Goal: Task Accomplishment & Management: Use online tool/utility

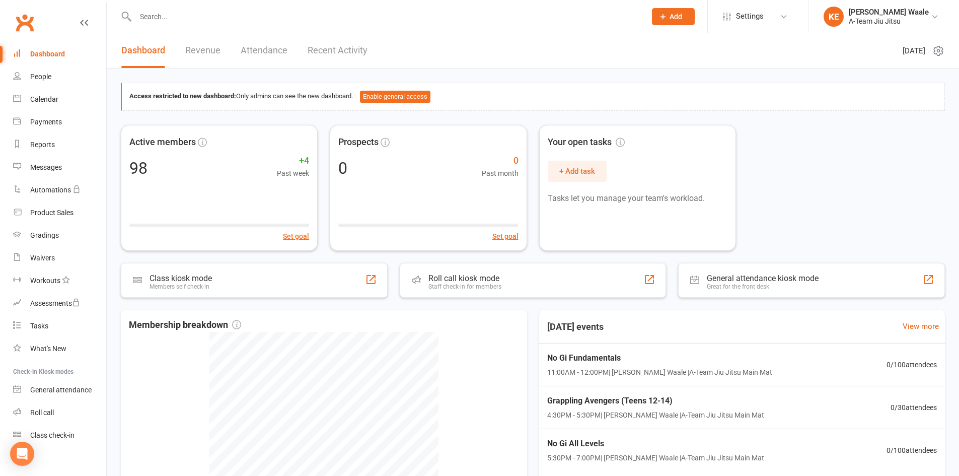
click at [59, 49] on link "Dashboard" at bounding box center [59, 54] width 93 height 23
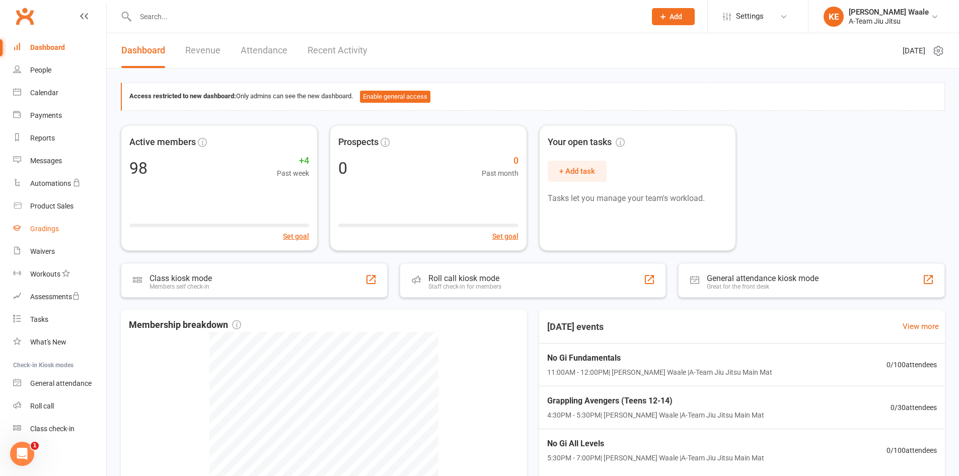
scroll to position [9, 0]
click at [203, 204] on div "Active members 98 +4 Past week Set goal" at bounding box center [219, 188] width 200 height 128
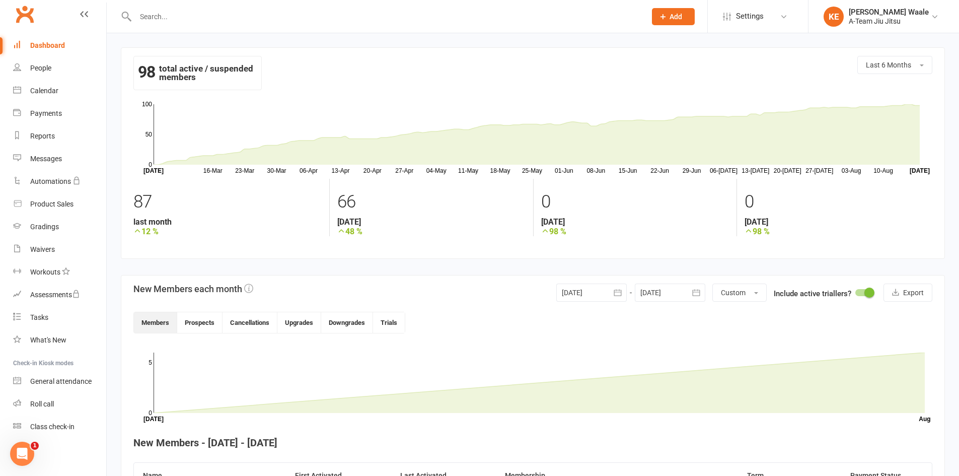
click at [53, 45] on div "Dashboard" at bounding box center [47, 45] width 35 height 8
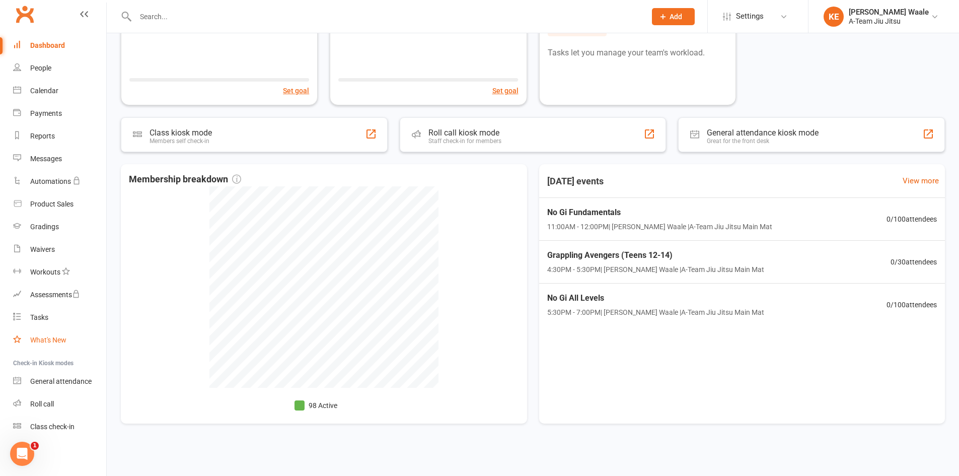
scroll to position [146, 0]
click at [67, 377] on link "General attendance" at bounding box center [59, 381] width 93 height 23
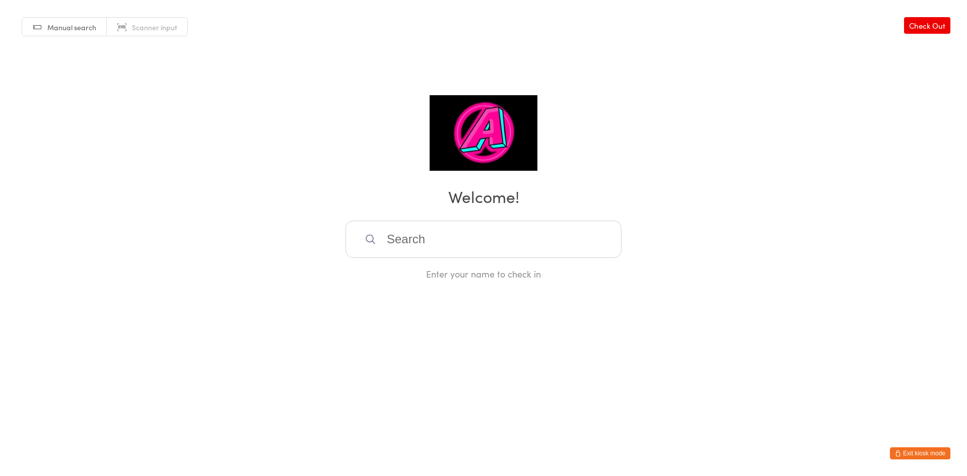
click at [429, 170] on div "Manual search Scanner input Check Out Welcome! Enter your name to check in" at bounding box center [483, 140] width 967 height 280
type input "gull"
click at [439, 276] on div "Gulliver Burns" at bounding box center [483, 272] width 258 height 14
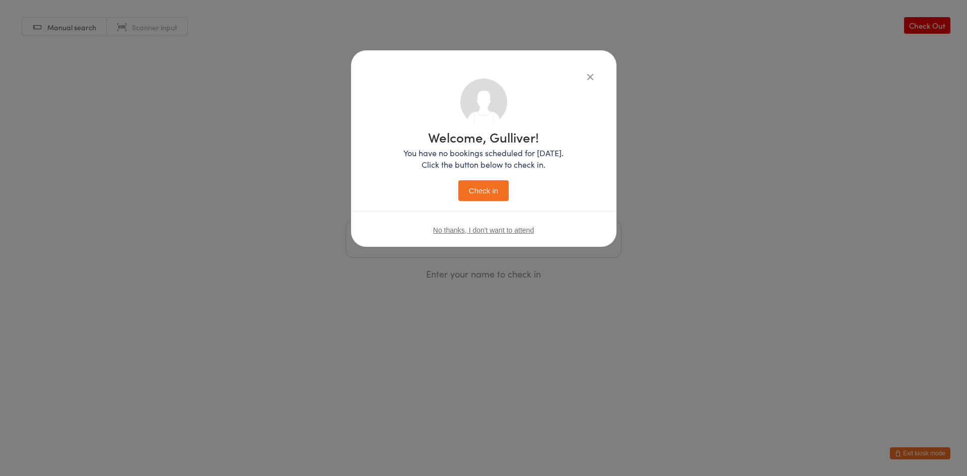
click at [478, 197] on button "Check in" at bounding box center [483, 190] width 50 height 21
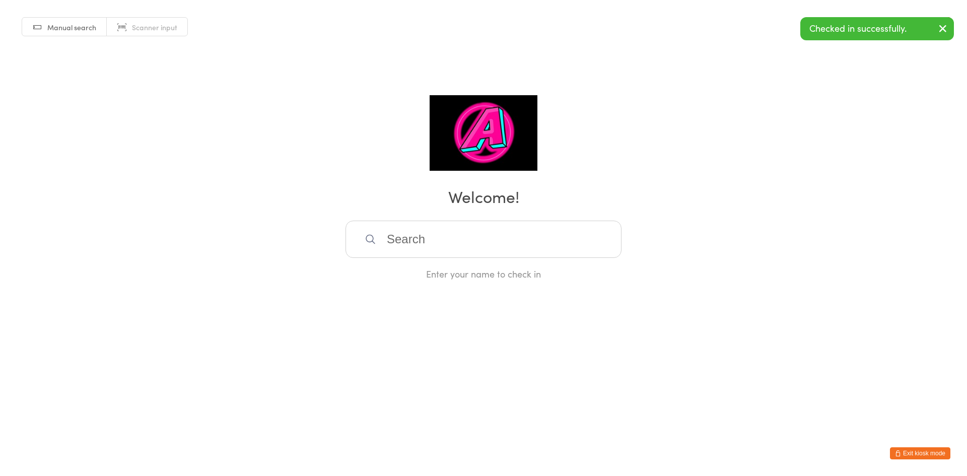
click at [458, 245] on input "search" at bounding box center [483, 238] width 276 height 37
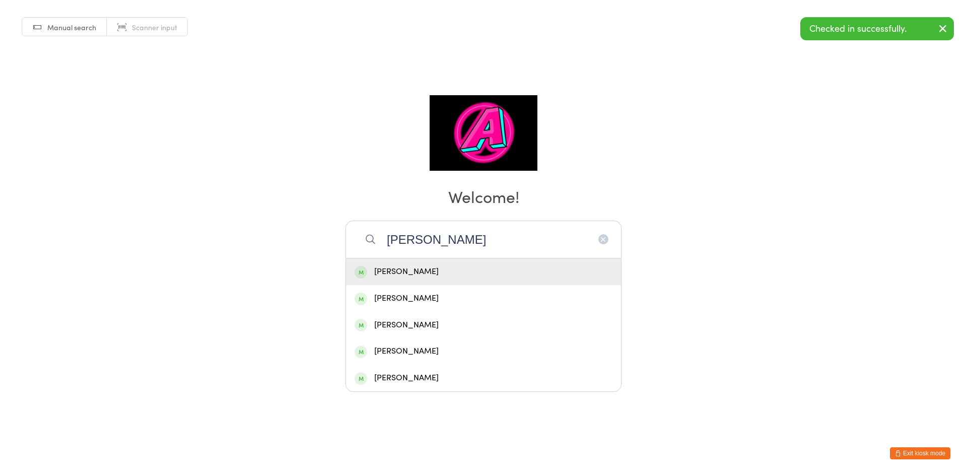
type input "josh"
click at [425, 274] on div "Josh Jager" at bounding box center [483, 272] width 258 height 14
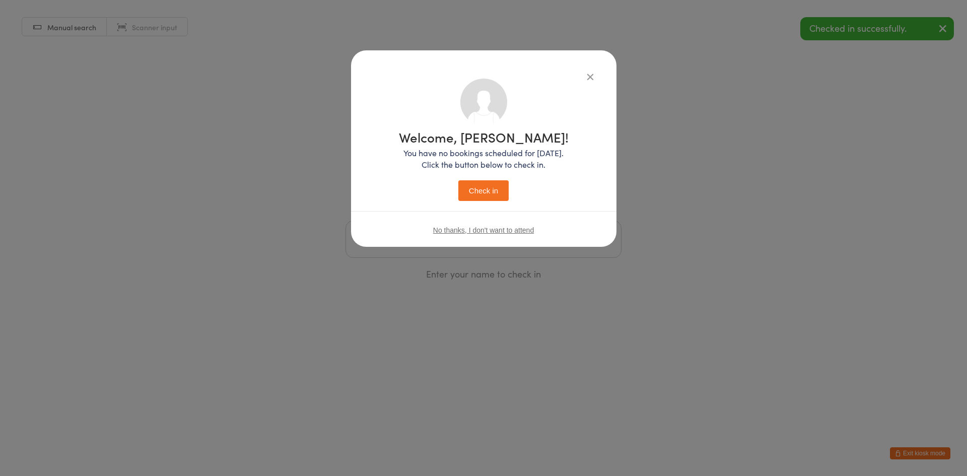
click at [483, 189] on button "Check in" at bounding box center [483, 190] width 50 height 21
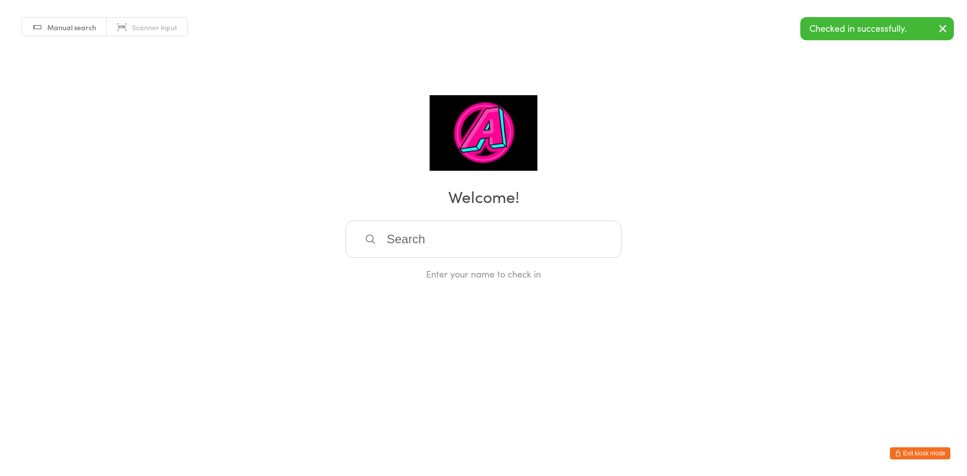
click at [470, 249] on input "search" at bounding box center [483, 238] width 276 height 37
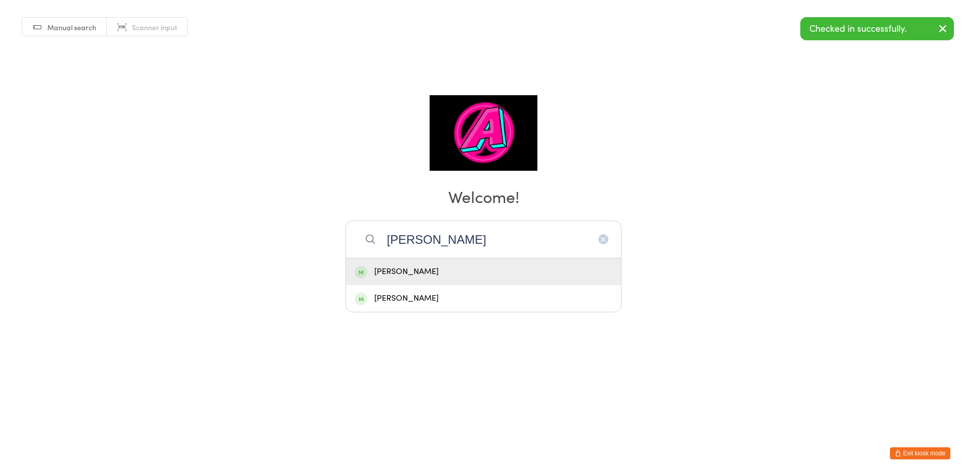
type input "Shaun"
click at [454, 266] on div "Shaun Antrobus" at bounding box center [483, 272] width 258 height 14
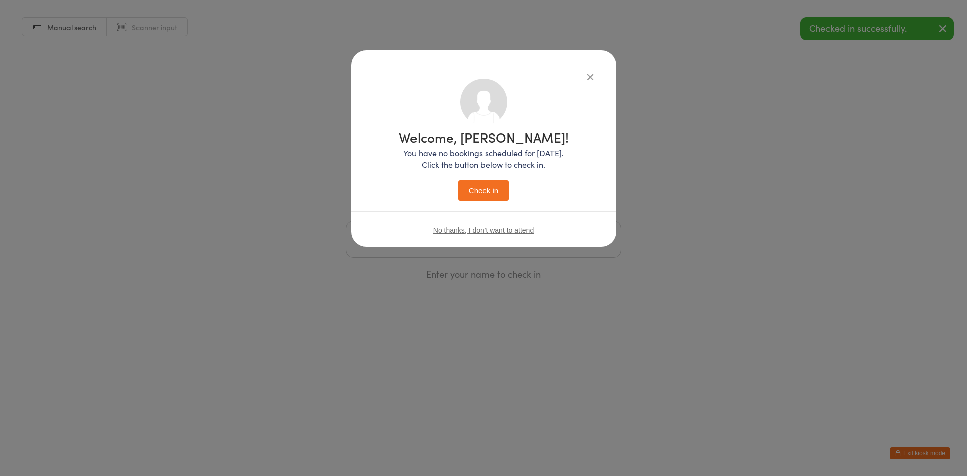
click at [477, 189] on button "Check in" at bounding box center [483, 190] width 50 height 21
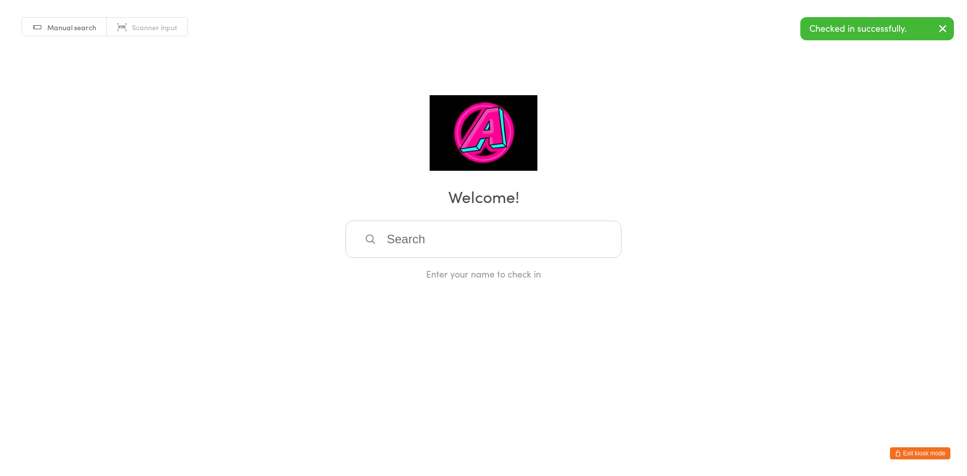
click at [439, 247] on input "search" at bounding box center [483, 238] width 276 height 37
type input "sindu"
click at [432, 268] on div "Sindu Karamchedu" at bounding box center [483, 272] width 258 height 14
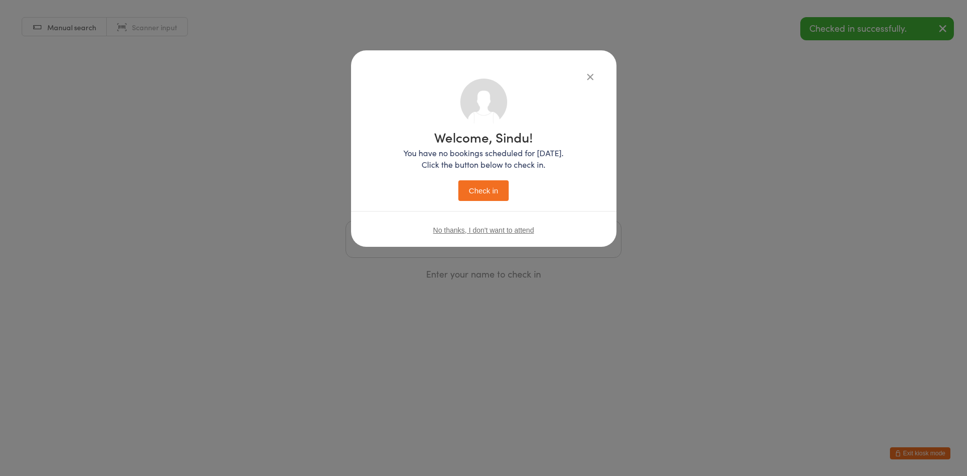
click at [480, 194] on button "Check in" at bounding box center [483, 190] width 50 height 21
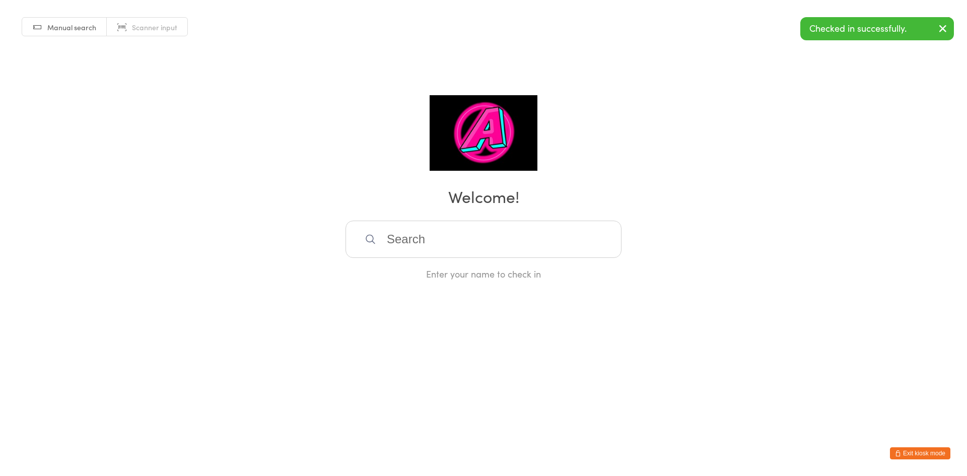
click at [929, 462] on html "You have now entered Kiosk Mode. Members will be able to check themselves in us…" at bounding box center [483, 238] width 967 height 476
click at [927, 450] on button "Exit kiosk mode" at bounding box center [920, 453] width 60 height 12
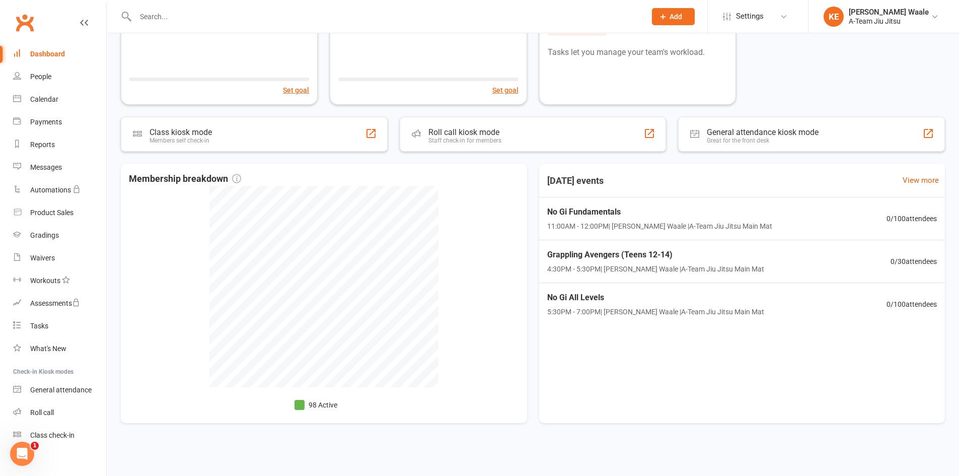
click at [54, 60] on link "Dashboard" at bounding box center [59, 54] width 93 height 23
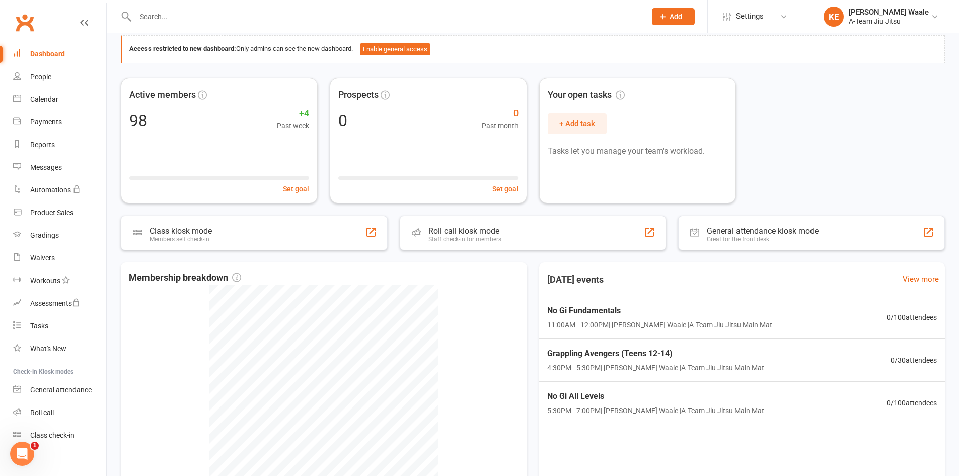
scroll to position [45, 0]
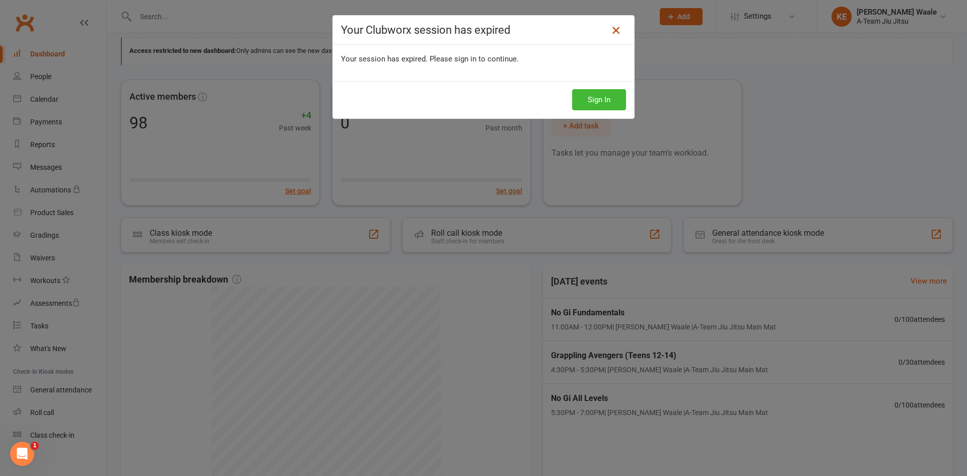
click at [615, 33] on icon at bounding box center [616, 30] width 12 height 12
